Goal: Find specific page/section: Find specific page/section

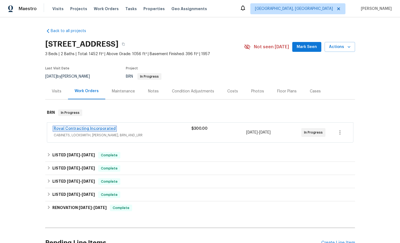
click at [81, 128] on link "Royal Contracting Incorporated" at bounding box center [85, 129] width 62 height 4
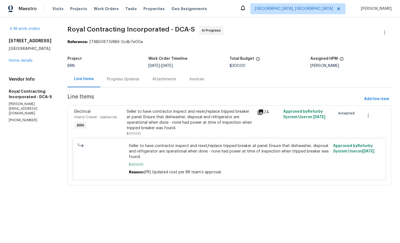
click at [127, 81] on div "Progress Updates" at bounding box center [123, 78] width 32 height 5
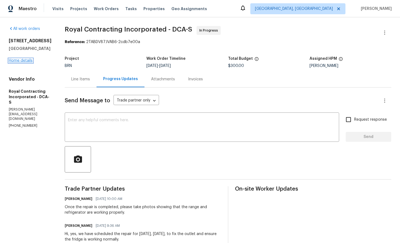
click at [23, 61] on link "Home details" at bounding box center [21, 61] width 24 height 4
